Goal: Task Accomplishment & Management: Manage account settings

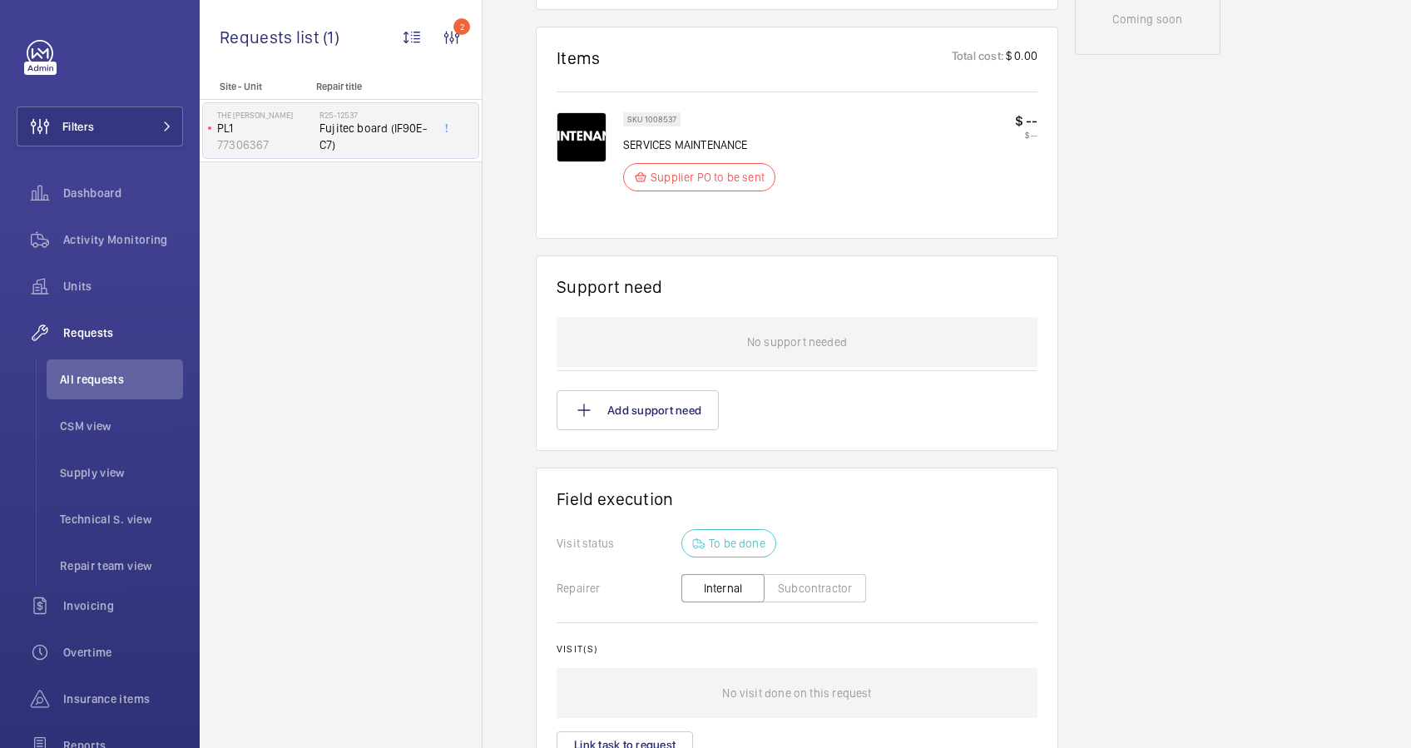
scroll to position [1062, 0]
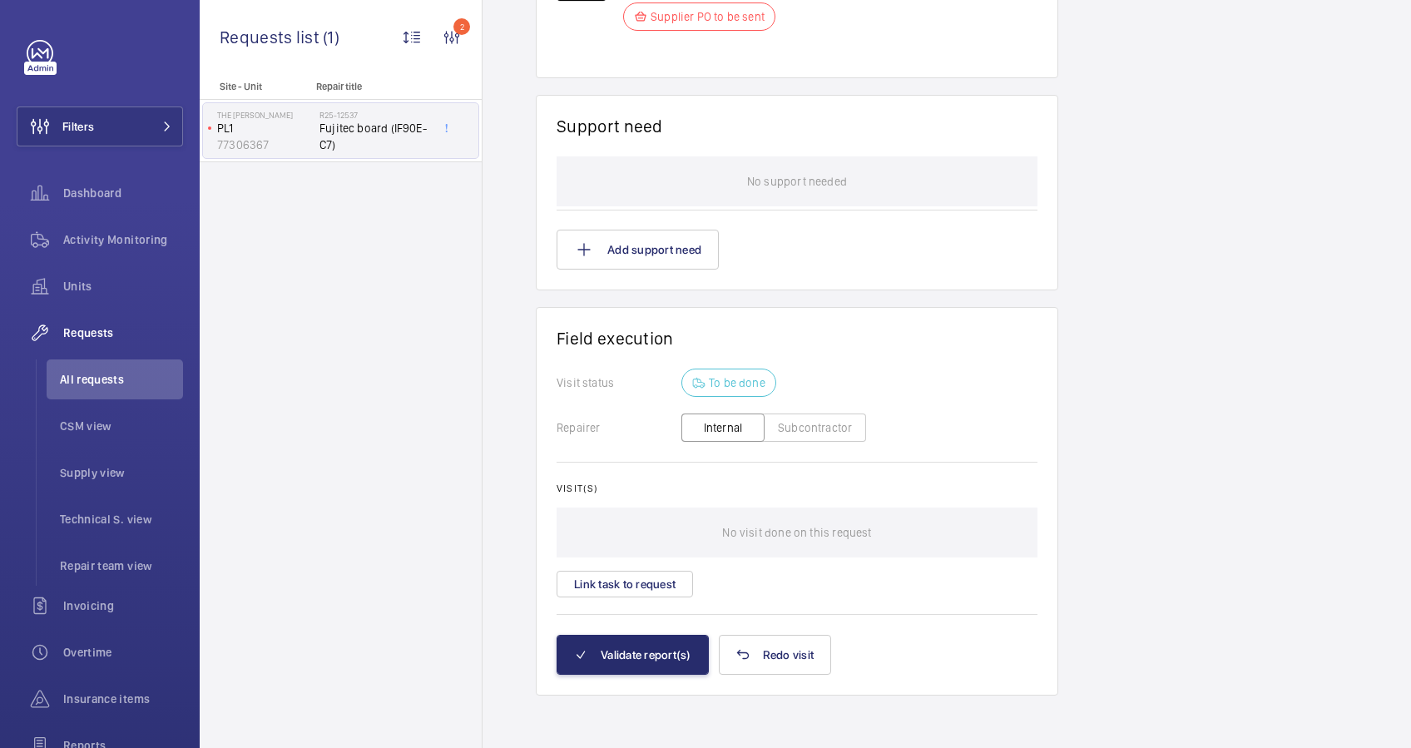
click at [829, 428] on button "Subcontractor" at bounding box center [815, 427] width 102 height 28
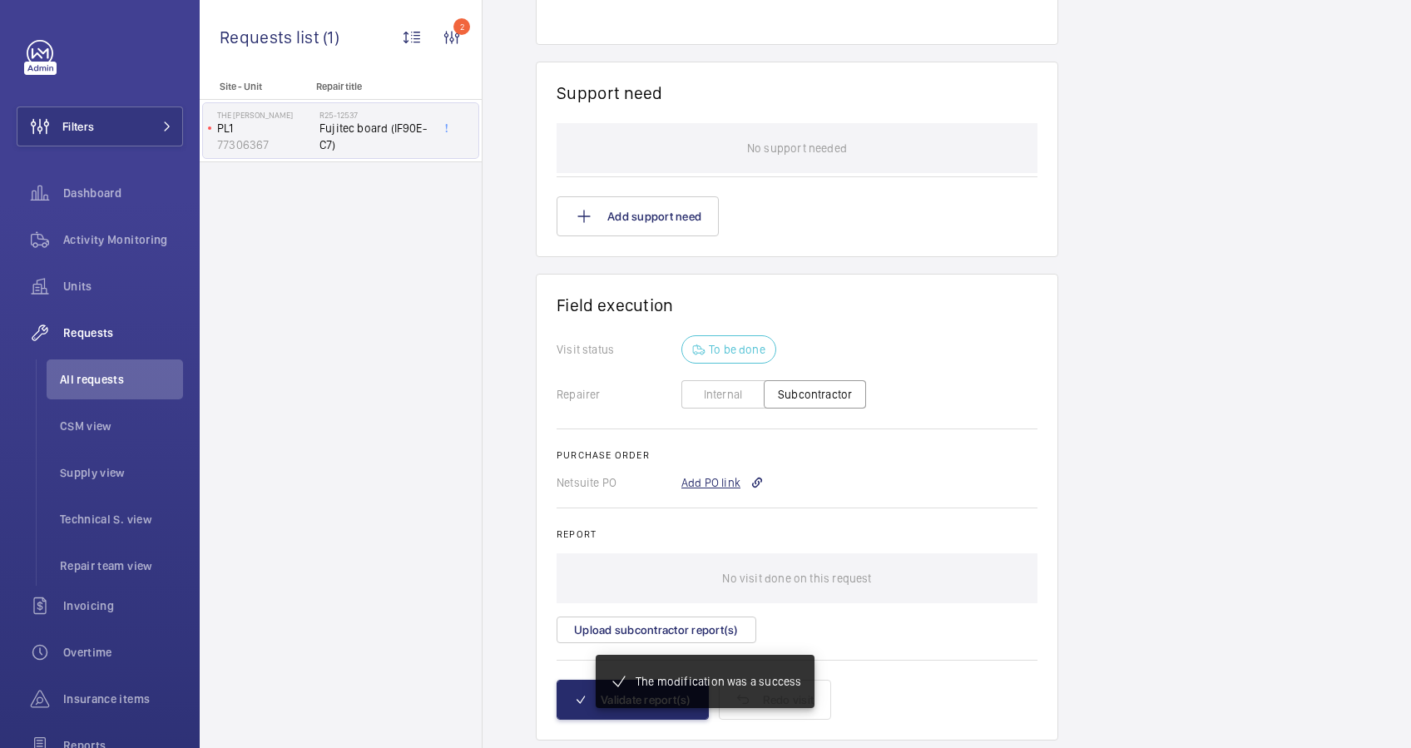
click at [701, 475] on div "Add PO link" at bounding box center [722, 482] width 82 height 17
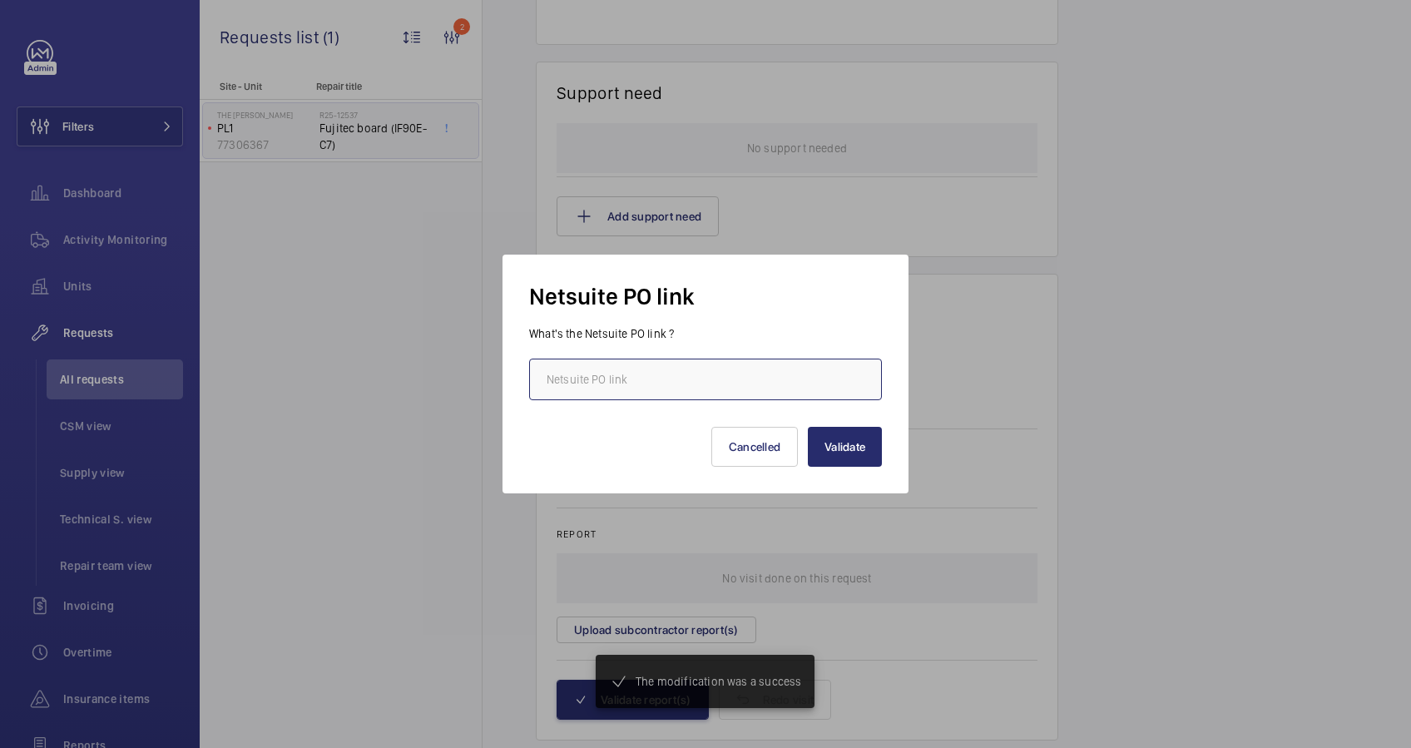
scroll to position [1096, 0]
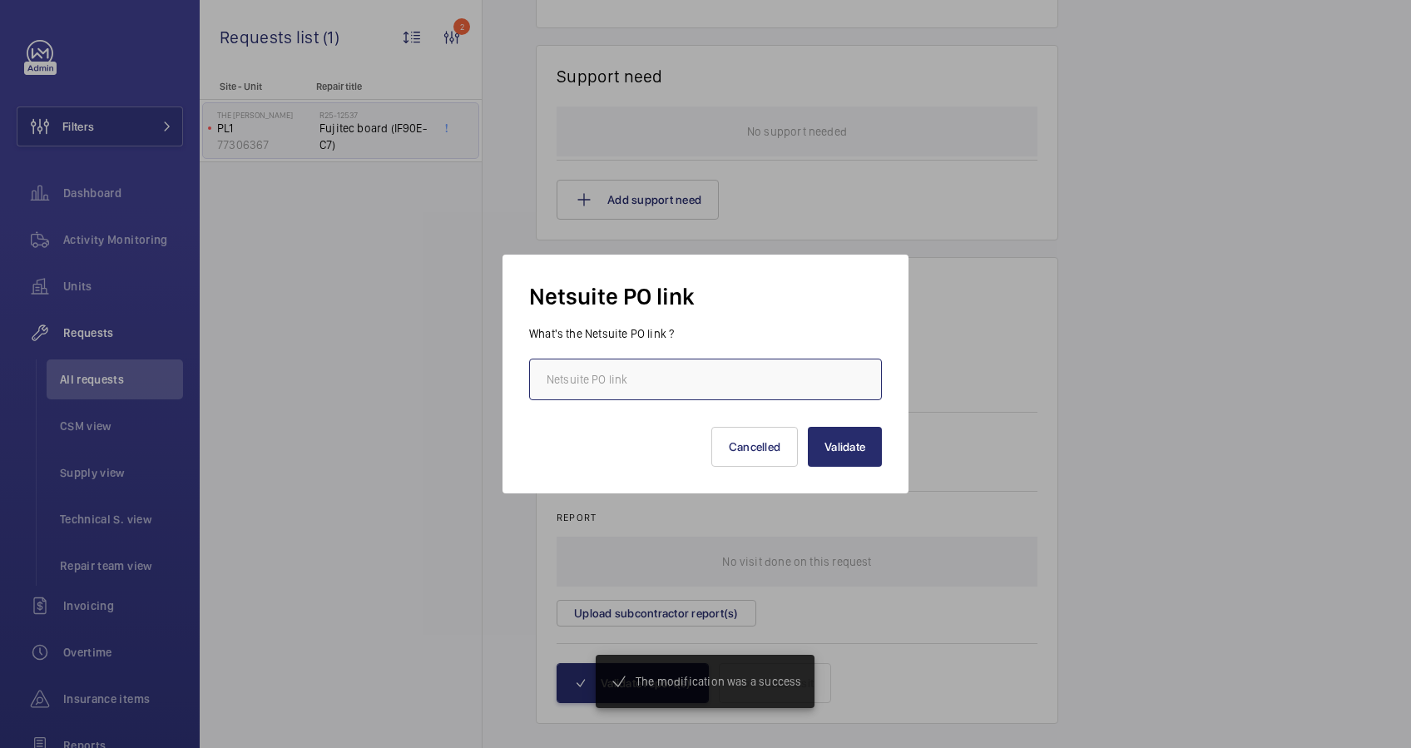
click at [691, 372] on input "text" at bounding box center [705, 380] width 353 height 42
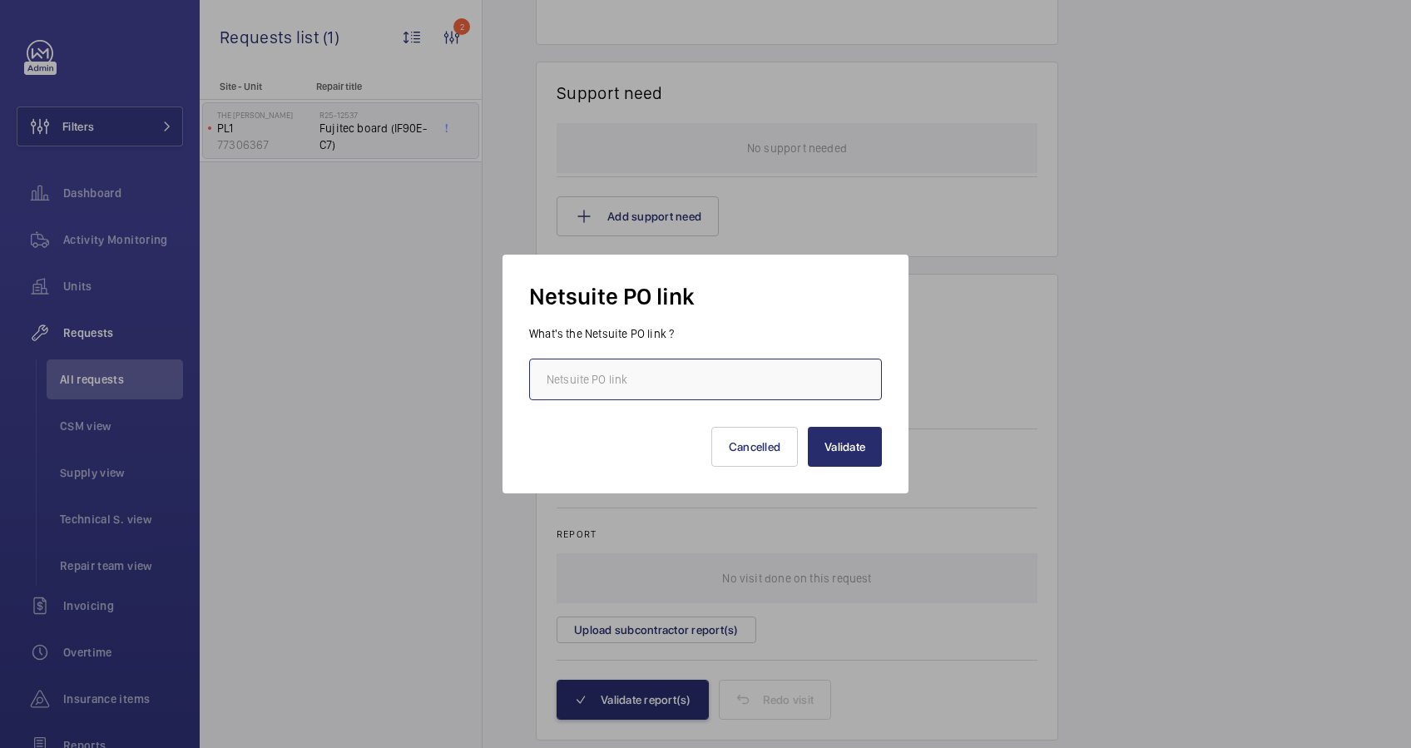
paste input "[URL][DOMAIN_NAME][DOMAIN_NAME]"
type input "[URL][DOMAIN_NAME][DOMAIN_NAME]"
click at [860, 453] on button "Validate" at bounding box center [845, 447] width 74 height 40
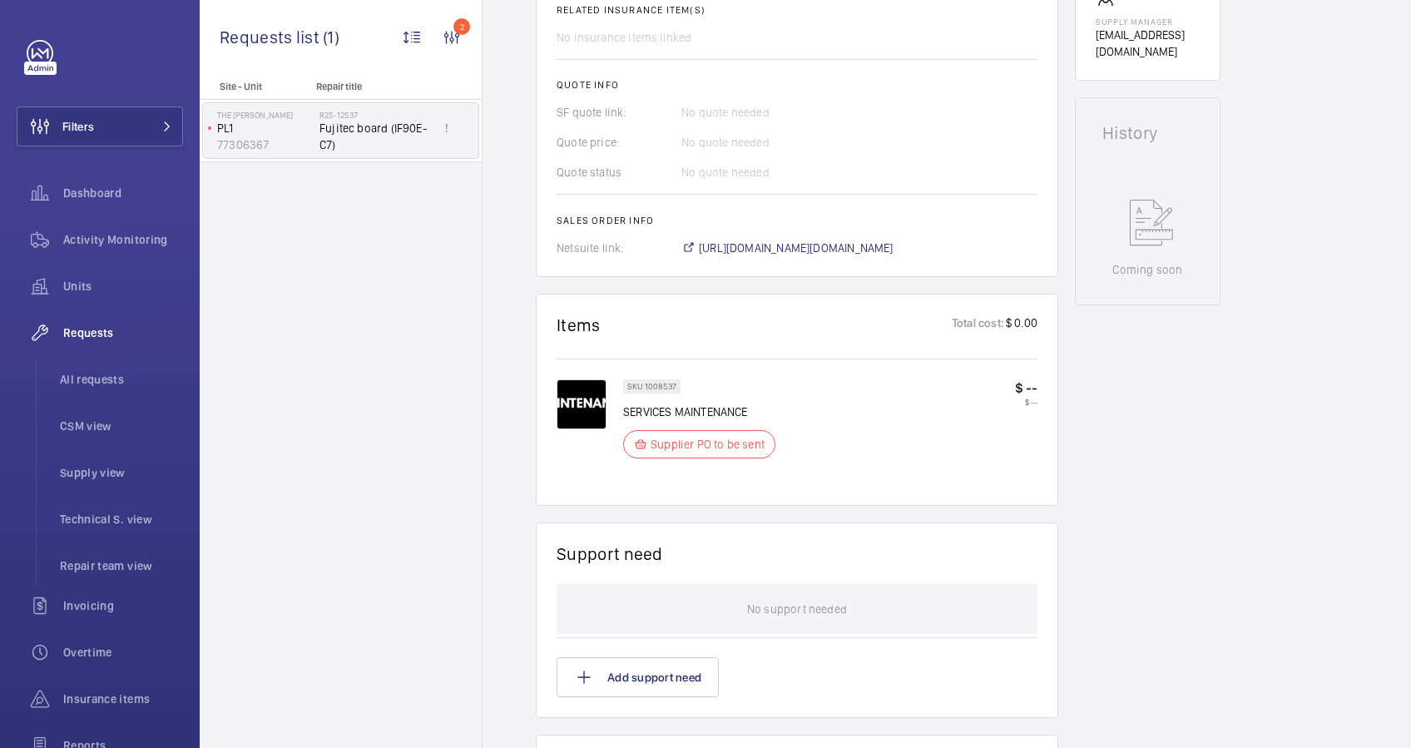
scroll to position [369, 0]
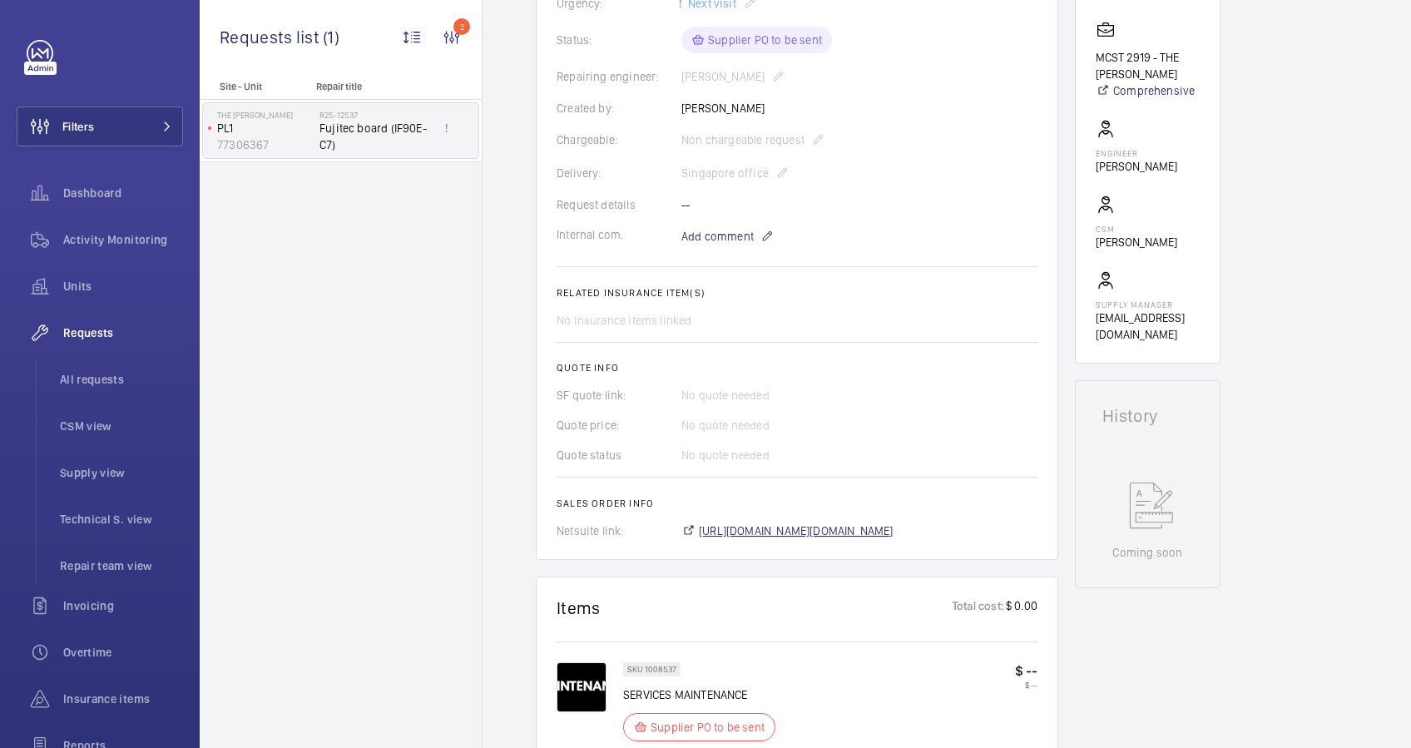
click at [893, 532] on span "[URL][DOMAIN_NAME][DOMAIN_NAME]" at bounding box center [796, 530] width 195 height 17
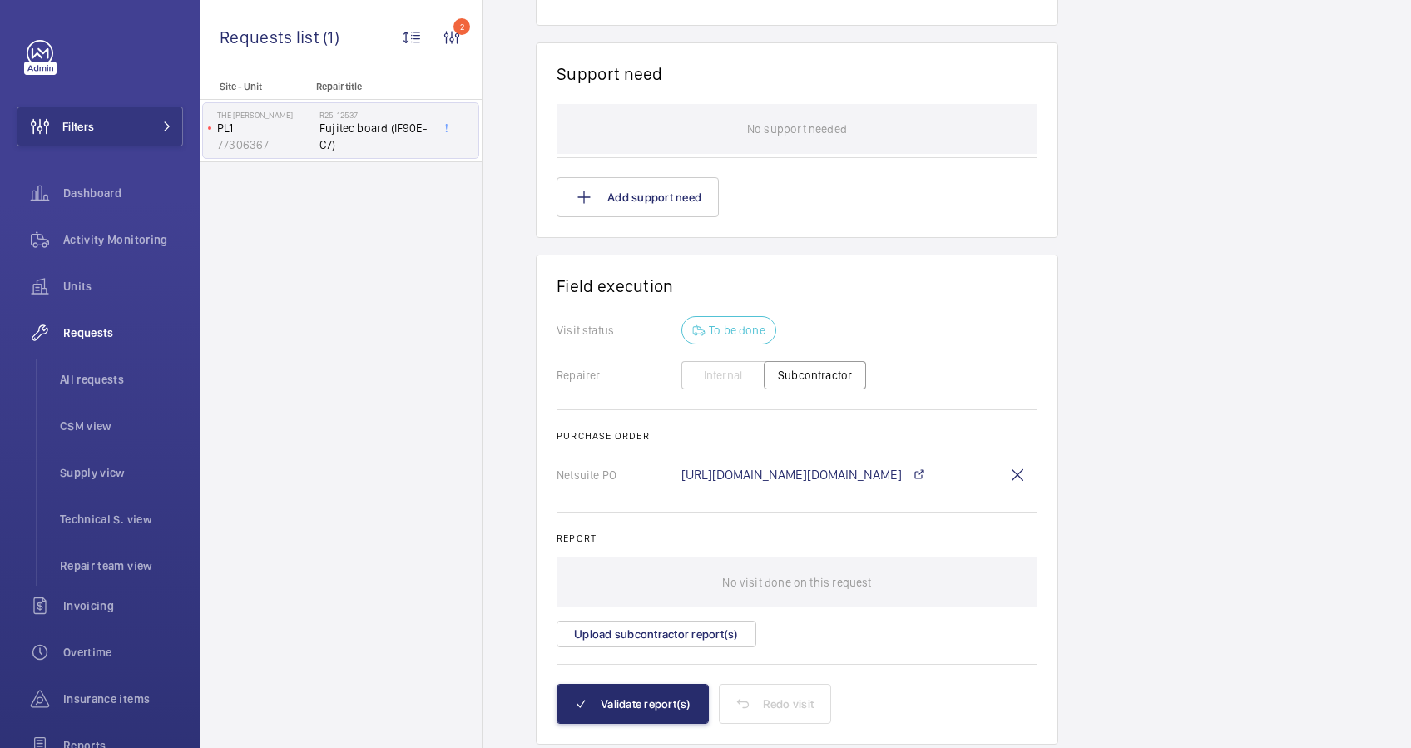
scroll to position [1181, 0]
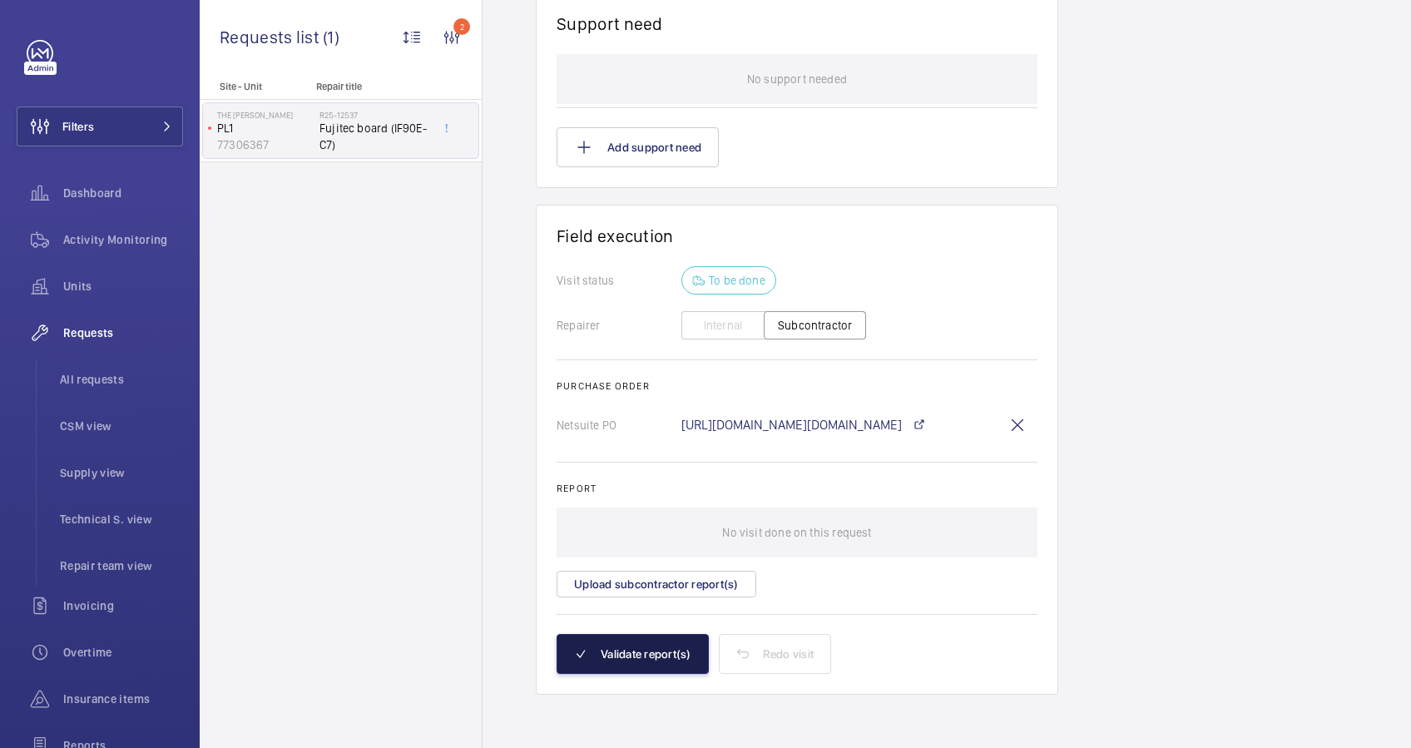
click at [666, 647] on button "Validate report(s)" at bounding box center [633, 654] width 152 height 40
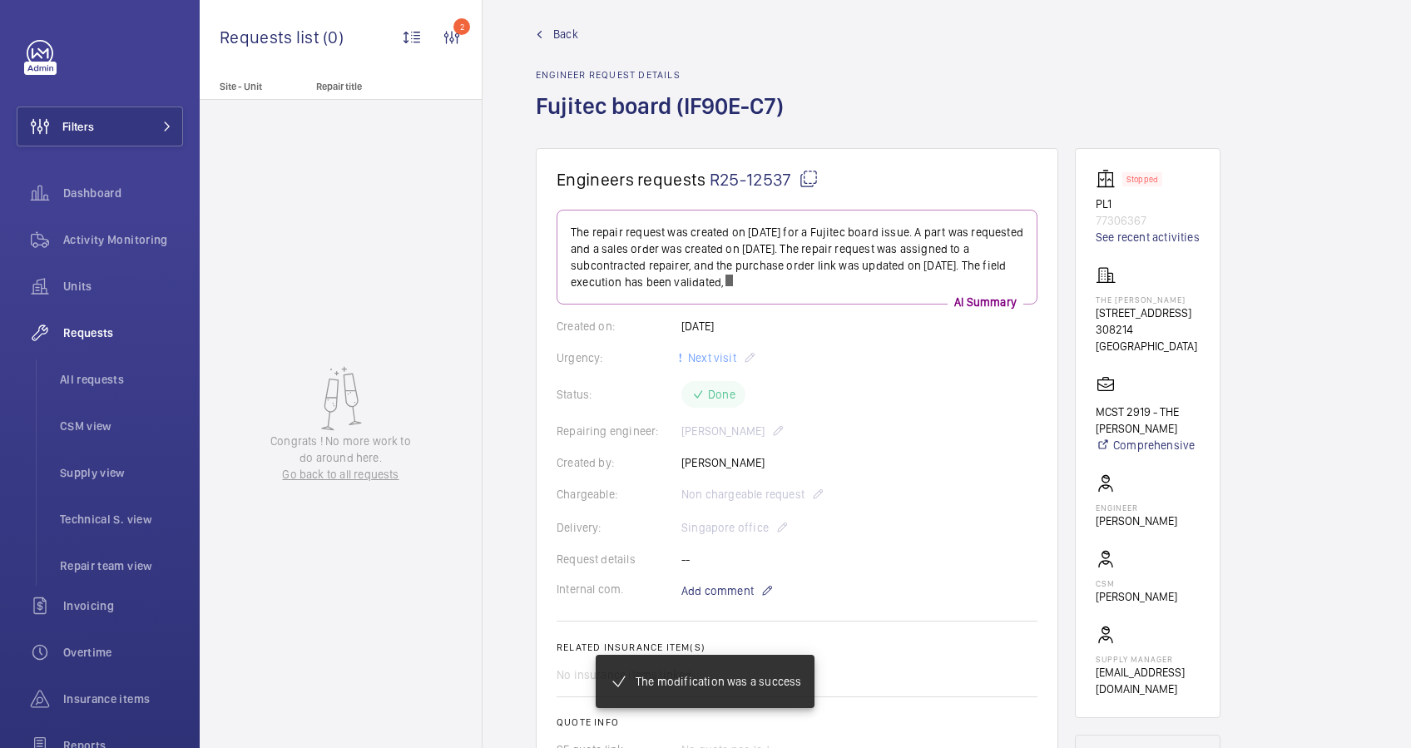
scroll to position [0, 0]
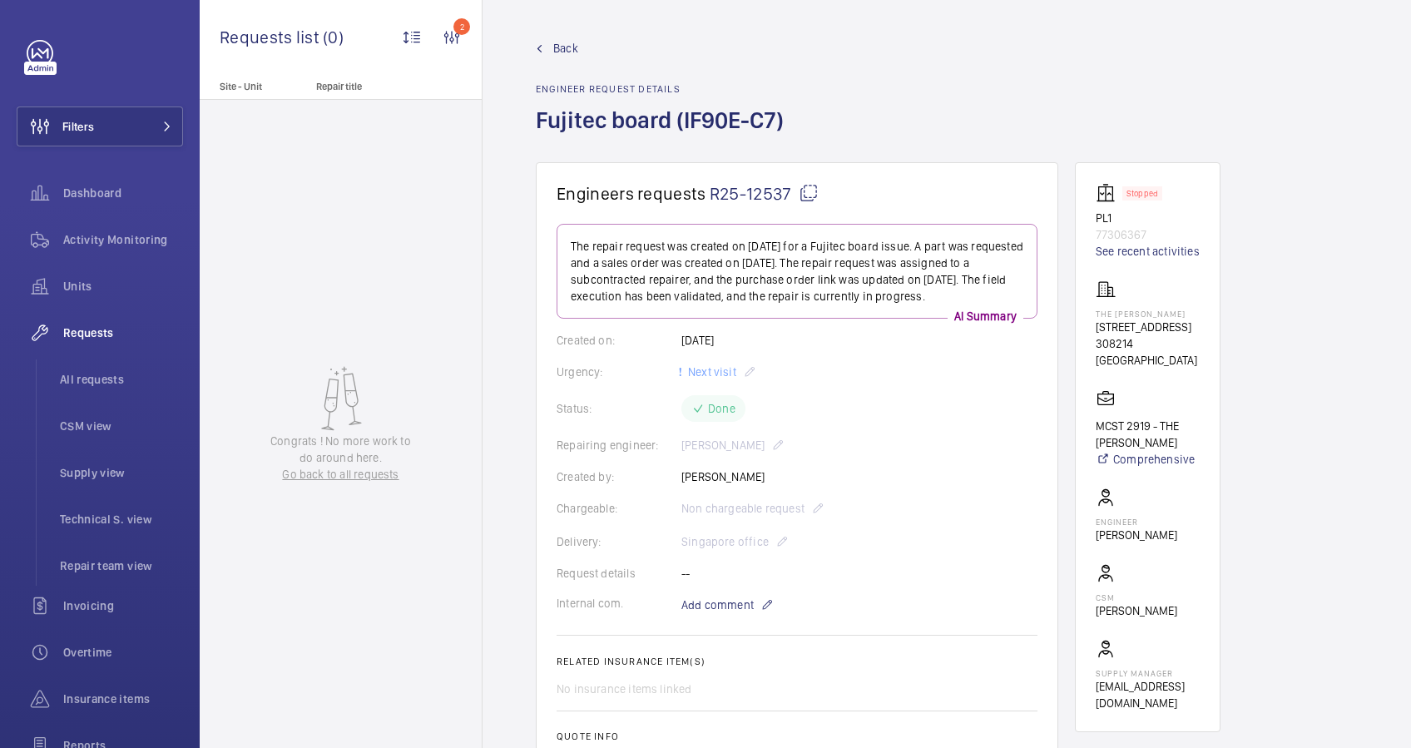
click at [550, 46] on link "Back" at bounding box center [665, 48] width 258 height 17
